Goal: Find contact information: Find contact information

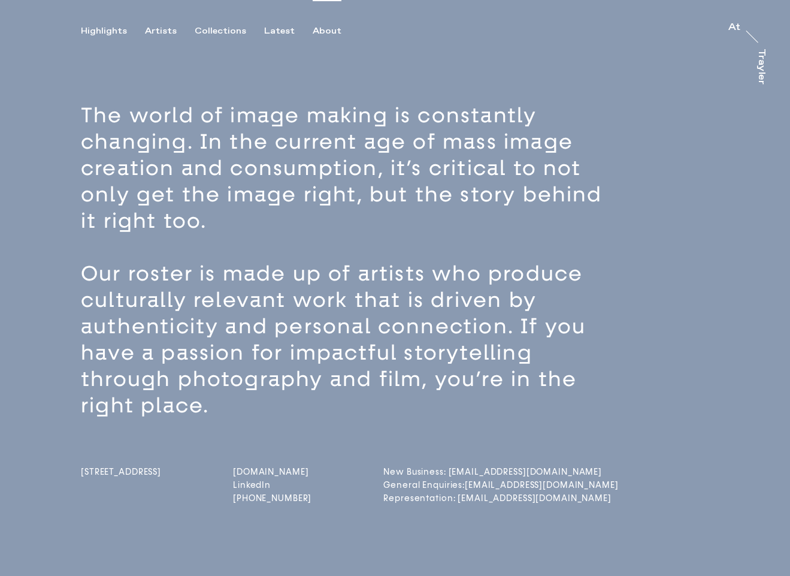
click at [264, 475] on link "[DOMAIN_NAME]" at bounding box center [272, 472] width 78 height 10
click at [161, 28] on div "Artists" at bounding box center [161, 31] width 32 height 11
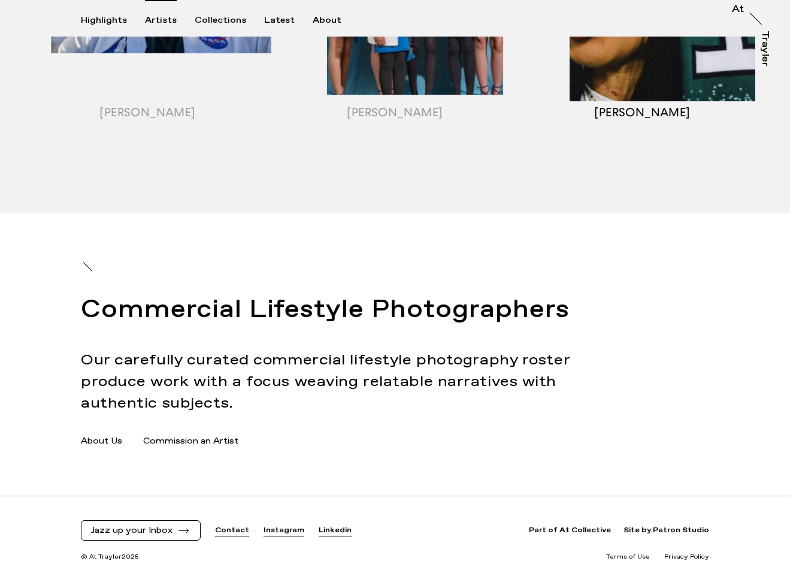
scroll to position [1580, 0]
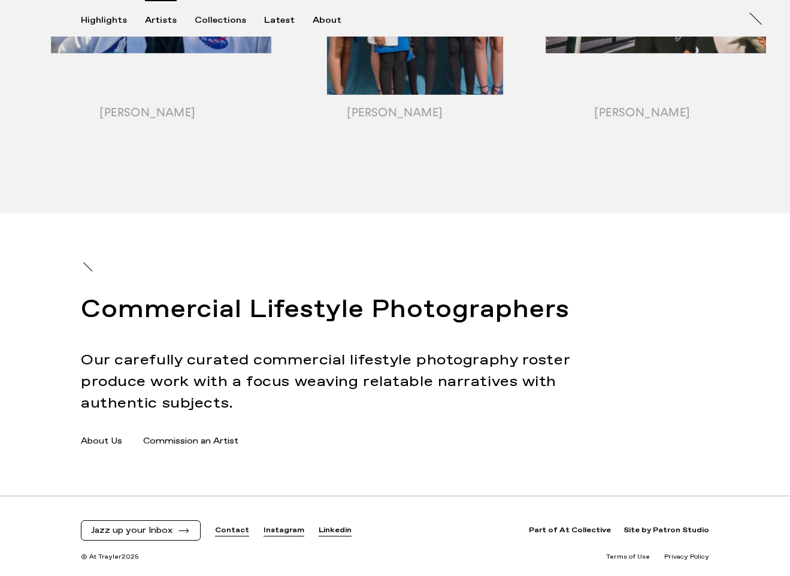
click at [100, 446] on link "About Us" at bounding box center [101, 441] width 41 height 13
click at [167, 528] on span "Jazz up your Inbox" at bounding box center [131, 530] width 81 height 10
click at [189, 531] on button "button" at bounding box center [395, 536] width 790 height 80
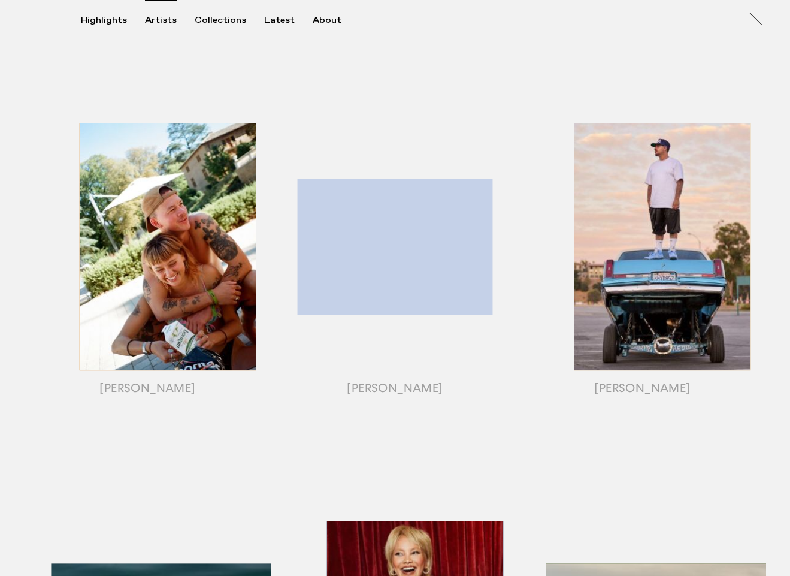
scroll to position [0, 0]
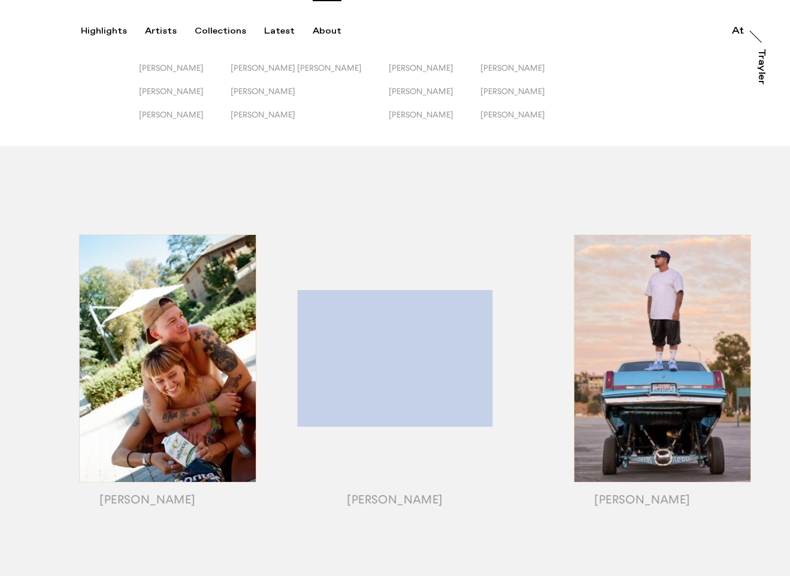
click at [314, 29] on div "About" at bounding box center [327, 31] width 29 height 11
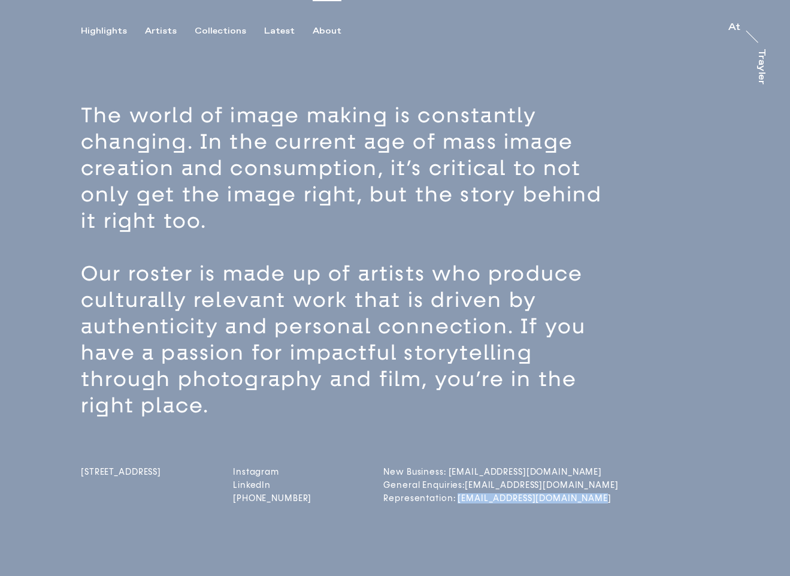
drag, startPoint x: 606, startPoint y: 499, endPoint x: 479, endPoint y: 502, distance: 127.0
click at [479, 502] on div "[STREET_ADDRESS] Instagram LinkedIn [PHONE_NUMBER] New Business: [EMAIL_ADDRESS…" at bounding box center [416, 462] width 670 height 87
copy link "[EMAIL_ADDRESS][DOMAIN_NAME]"
